Goal: Transaction & Acquisition: Register for event/course

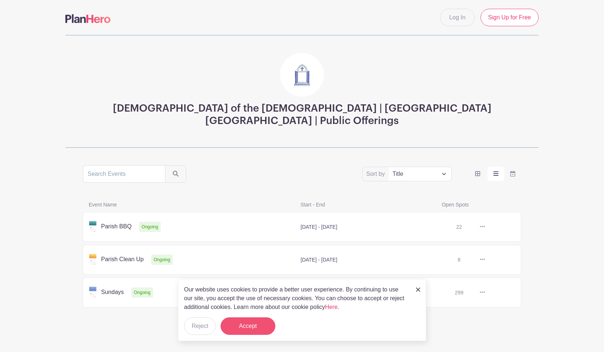
click at [248, 328] on button "Accept" at bounding box center [247, 326] width 55 height 18
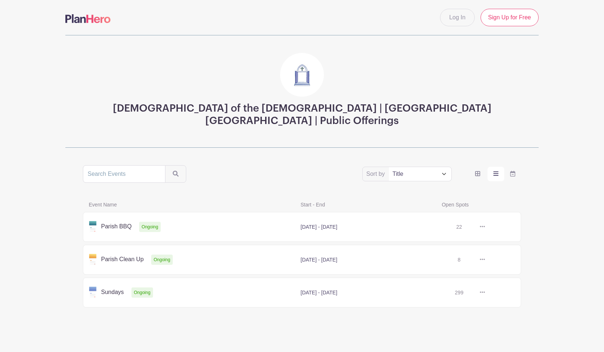
click at [485, 260] on link at bounding box center [485, 260] width 0 height 0
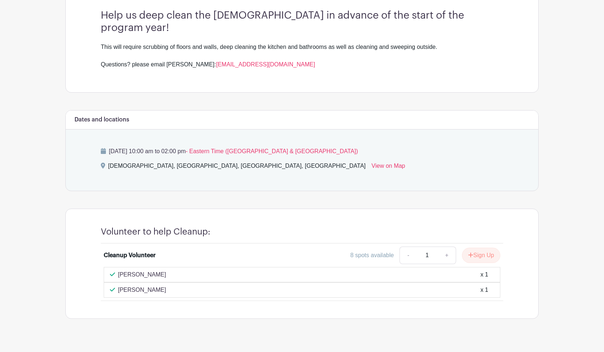
scroll to position [216, 0]
click at [484, 248] on button "Sign Up" at bounding box center [481, 255] width 38 height 15
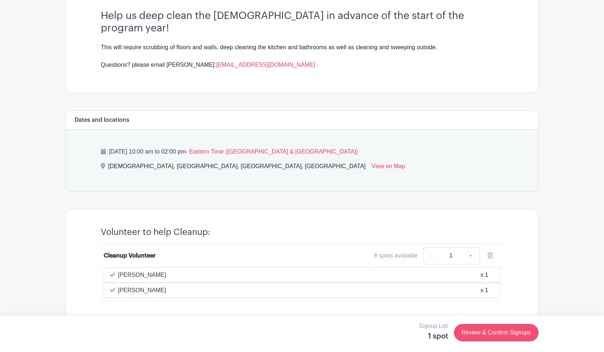
click at [492, 332] on link "Review & Confirm Signups" at bounding box center [496, 333] width 85 height 18
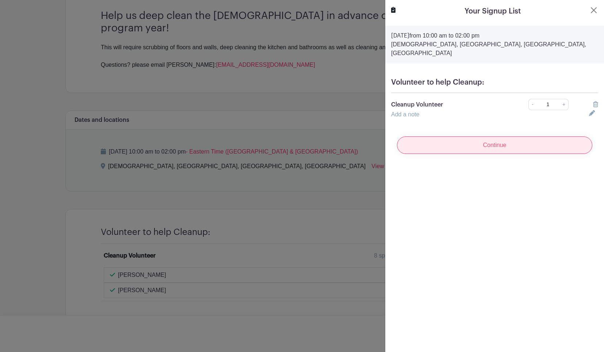
click at [452, 136] on input "Continue" at bounding box center [494, 145] width 195 height 18
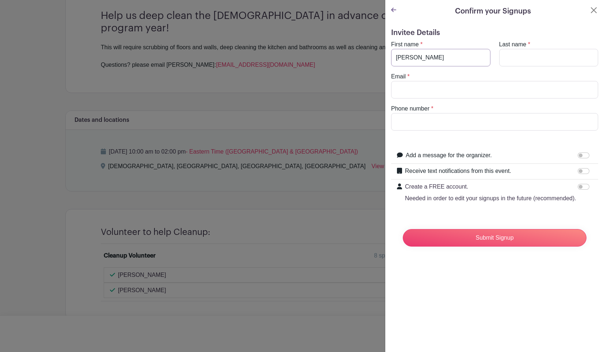
type input "[PERSON_NAME]"
type input "Matthewman"
type input "[EMAIL_ADDRESS][DOMAIN_NAME]"
type input "917"
type input "9172794225"
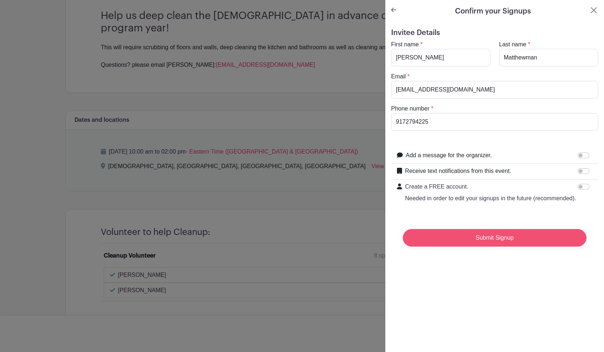
click at [455, 236] on input "Submit Signup" at bounding box center [494, 238] width 184 height 18
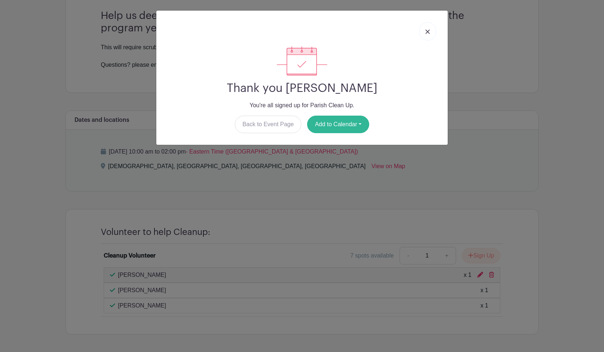
click at [325, 124] on button "Add to Calendar" at bounding box center [338, 125] width 62 height 18
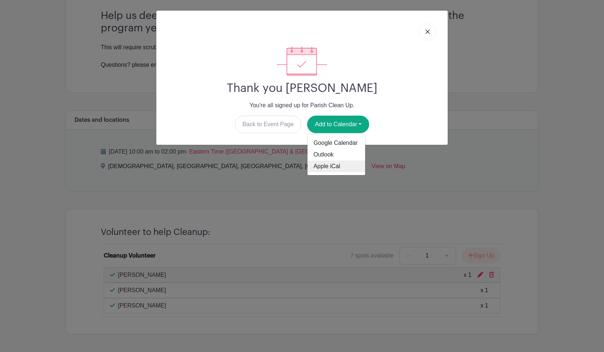
click at [330, 167] on link "Apple iCal" at bounding box center [336, 167] width 58 height 12
click at [428, 32] on img at bounding box center [427, 32] width 4 height 4
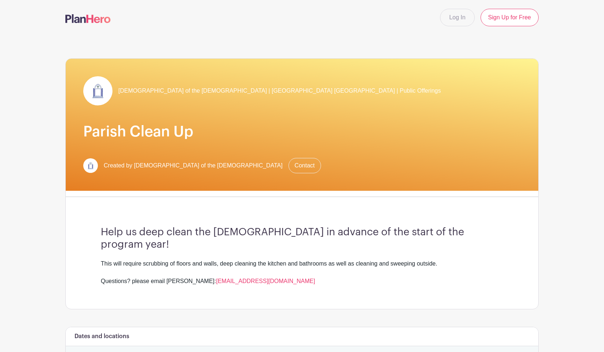
scroll to position [0, 0]
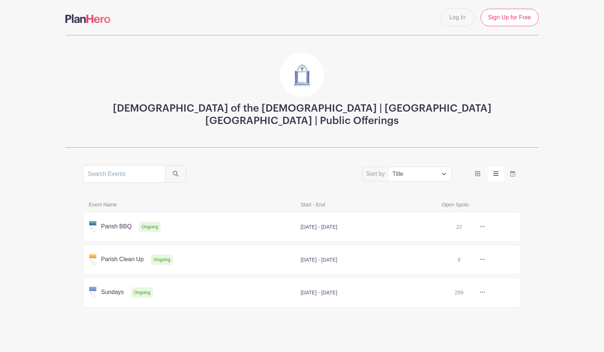
click at [485, 293] on link at bounding box center [485, 293] width 0 height 0
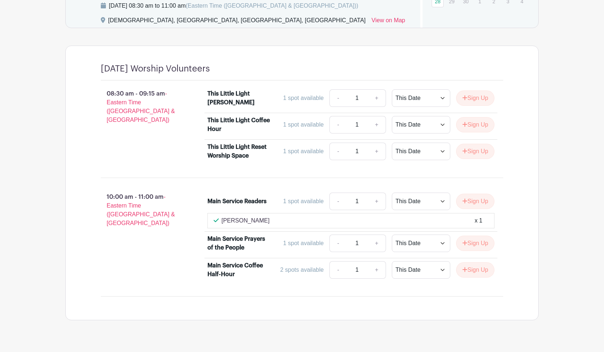
scroll to position [423, 0]
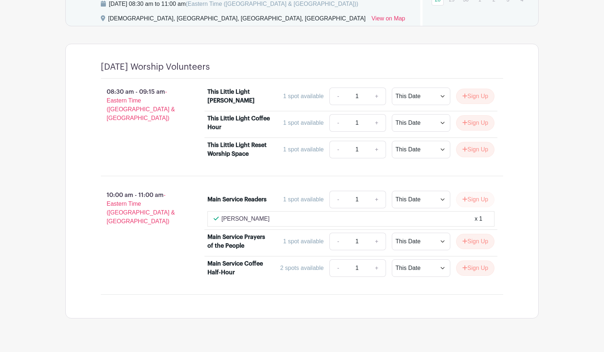
click at [476, 200] on button "Sign Up" at bounding box center [475, 199] width 38 height 15
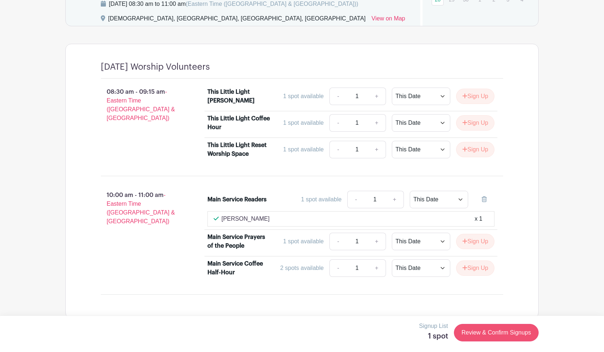
click at [502, 332] on link "Review & Confirm Signups" at bounding box center [496, 333] width 85 height 18
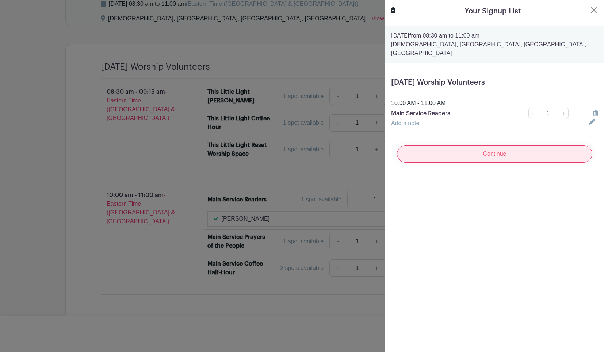
click at [482, 150] on input "Continue" at bounding box center [494, 154] width 195 height 18
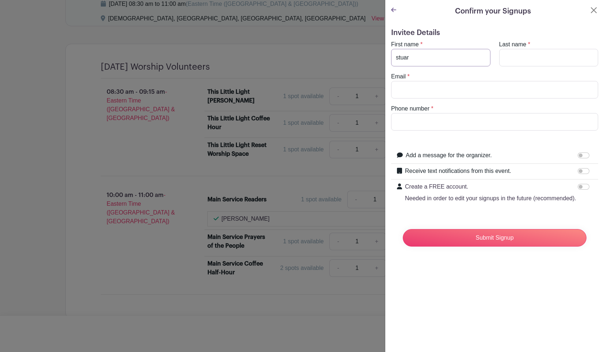
type input "[PERSON_NAME]"
type input "Matthewman"
type input "[EMAIL_ADDRESS][DOMAIN_NAME]"
type input "9172794225"
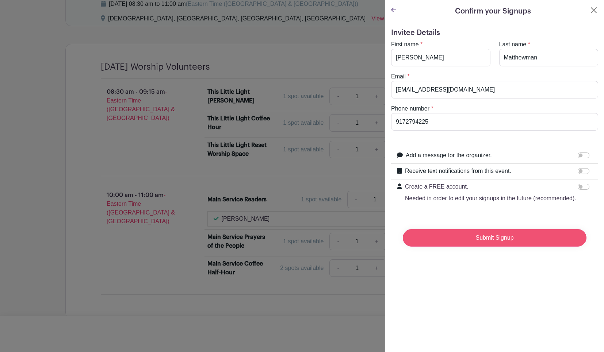
click at [485, 237] on input "Submit Signup" at bounding box center [494, 238] width 184 height 18
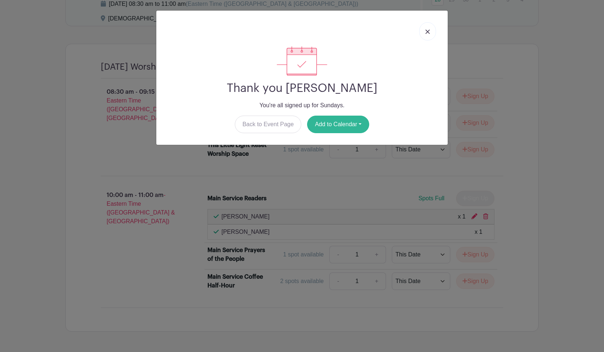
click at [343, 123] on button "Add to Calendar" at bounding box center [338, 125] width 62 height 18
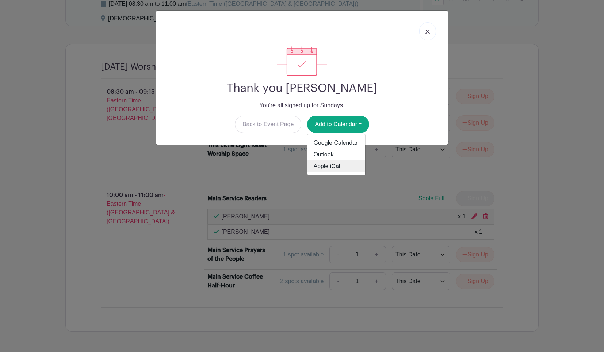
click at [332, 167] on link "Apple iCal" at bounding box center [336, 167] width 58 height 12
click at [427, 31] on img at bounding box center [427, 32] width 4 height 4
